Goal: Information Seeking & Learning: Learn about a topic

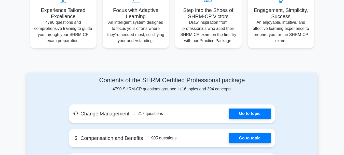
scroll to position [255, 0]
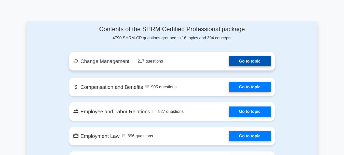
click at [229, 62] on link "Go to topic" at bounding box center [250, 61] width 42 height 10
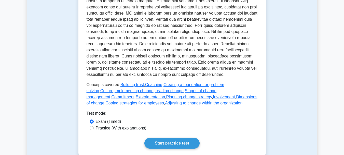
scroll to position [280, 0]
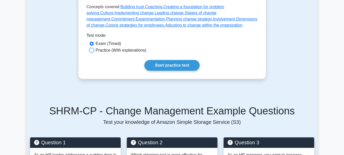
click at [92, 52] on input "Practice (With explanations)" at bounding box center [92, 50] width 4 height 4
radio input "true"
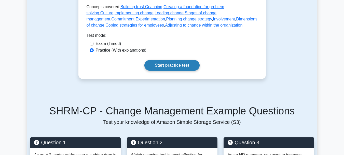
click at [159, 69] on link "Start practice test" at bounding box center [171, 65] width 55 height 11
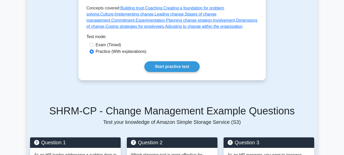
scroll to position [331, 0]
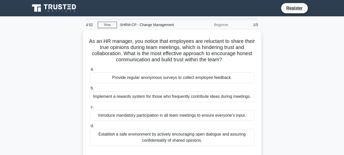
click at [257, 22] on div "1/5" at bounding box center [247, 25] width 30 height 10
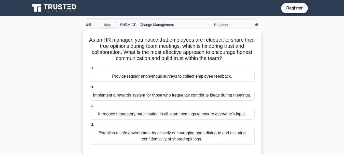
scroll to position [76, 0]
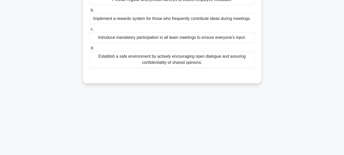
click at [128, 38] on div "Introduce mandatory participation in all team meetings to ensure everyone's inp…" at bounding box center [172, 37] width 165 height 11
click at [90, 31] on input "c. Introduce mandatory participation in all team meetings to ensure everyone's …" at bounding box center [90, 29] width 0 height 3
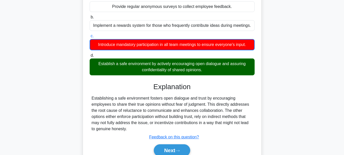
scroll to position [120, 0]
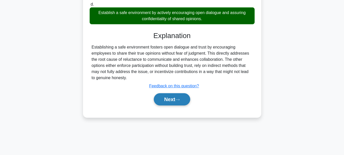
click at [174, 96] on button "Next" at bounding box center [172, 99] width 36 height 12
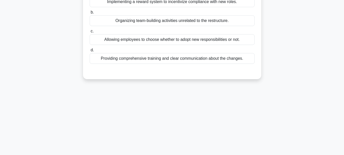
scroll to position [44, 0]
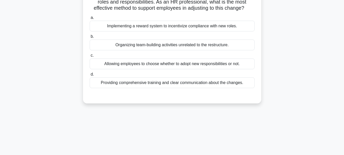
click at [105, 26] on div "Implementing a reward system to incentivize compliance with new roles." at bounding box center [172, 26] width 165 height 11
click at [90, 19] on input "a. Implementing a reward system to incentivize compliance with new roles." at bounding box center [90, 17] width 0 height 3
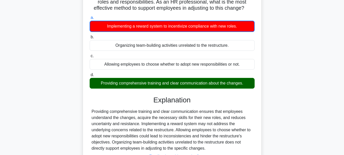
scroll to position [120, 0]
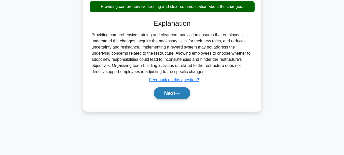
click at [179, 91] on button "Next" at bounding box center [172, 93] width 36 height 12
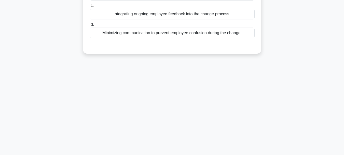
scroll to position [19, 0]
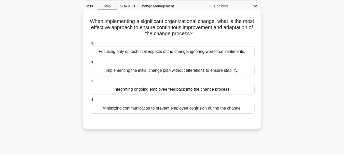
click at [101, 69] on div "Implementing the initial change plan without alterations to ensure stability." at bounding box center [172, 70] width 165 height 11
click at [90, 64] on input "b. Implementing the initial change plan without alterations to ensure stability." at bounding box center [90, 61] width 0 height 3
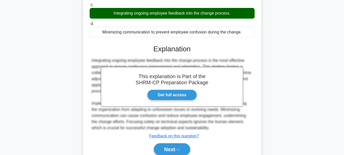
scroll to position [0, 0]
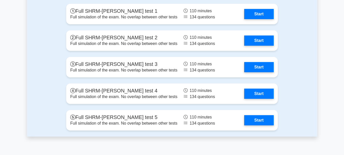
scroll to position [841, 0]
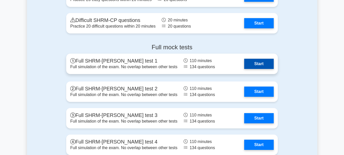
click at [254, 65] on link "Start" at bounding box center [259, 64] width 30 height 10
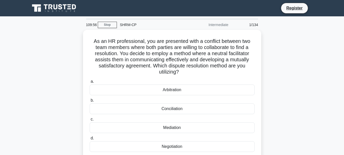
scroll to position [25, 0]
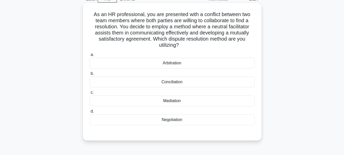
click at [172, 102] on div "Mediation" at bounding box center [172, 100] width 165 height 11
click at [90, 94] on input "c. Mediation" at bounding box center [90, 92] width 0 height 3
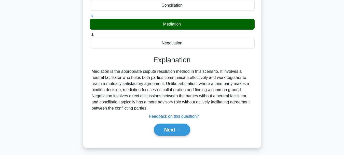
scroll to position [120, 0]
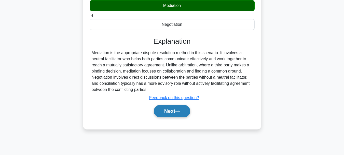
click at [171, 109] on button "Next" at bounding box center [172, 111] width 36 height 12
